Goal: Check status: Check status

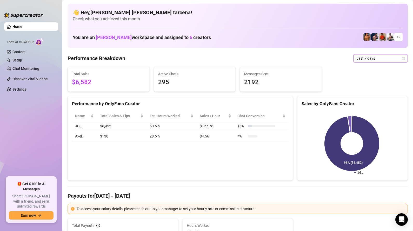
click at [364, 59] on span "Last 7 days" at bounding box center [381, 58] width 48 height 8
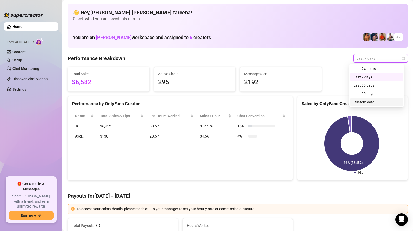
click at [373, 101] on div "Custom date" at bounding box center [377, 102] width 46 height 6
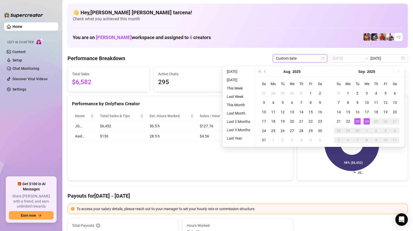
type input "[DATE]"
click at [365, 121] on div "24" at bounding box center [367, 121] width 6 height 6
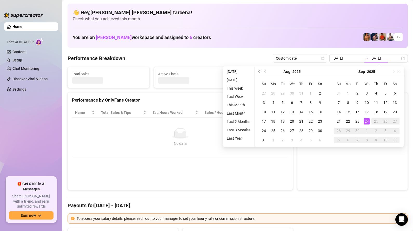
type input "[DATE]"
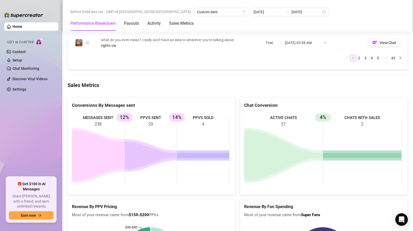
scroll to position [636, 0]
